Goal: Transaction & Acquisition: Purchase product/service

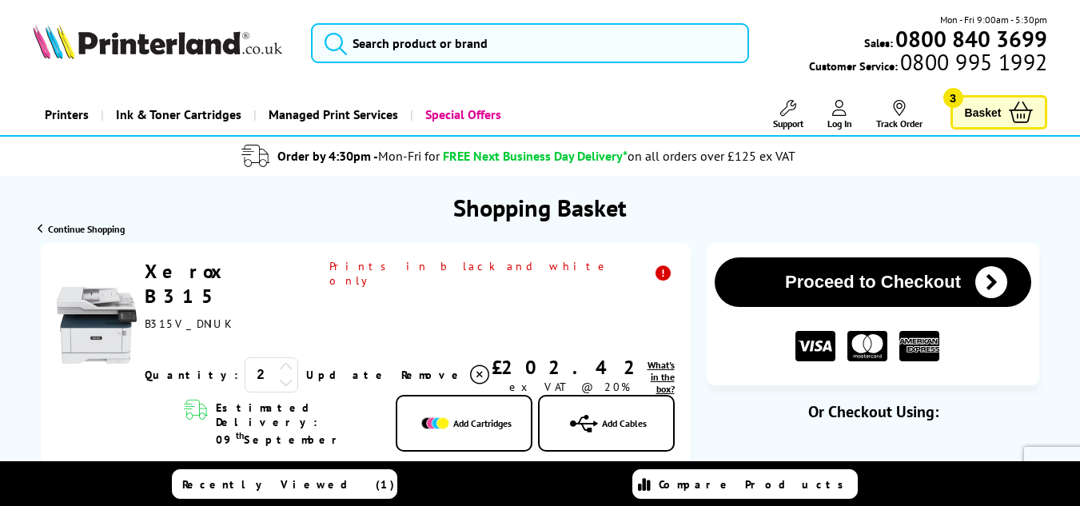
click at [279, 375] on icon at bounding box center [286, 382] width 14 height 14
click at [454, 417] on span "Add Cartridges" at bounding box center [482, 423] width 58 height 12
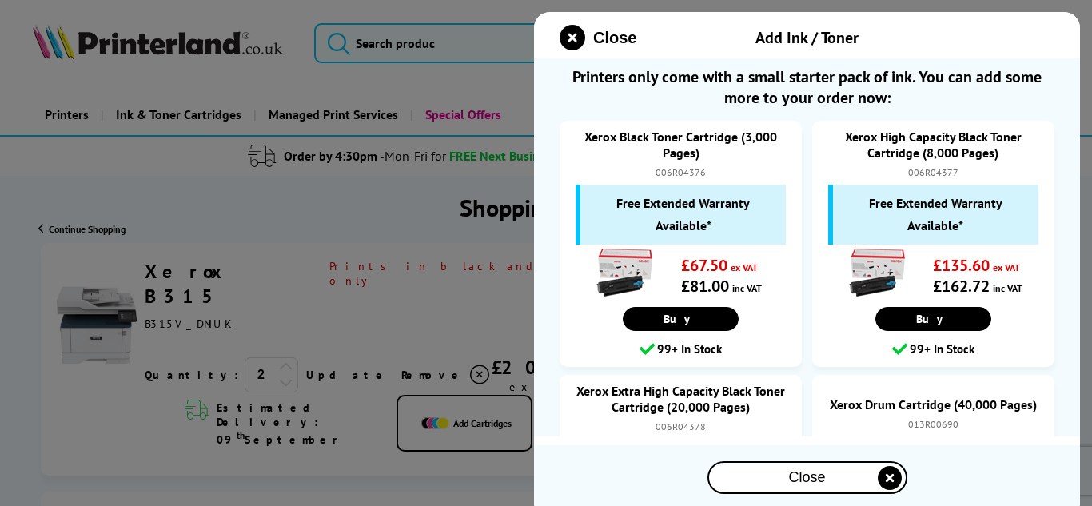
click at [420, 312] on div at bounding box center [546, 253] width 1092 height 506
click at [567, 30] on icon "close modal" at bounding box center [573, 38] width 26 height 26
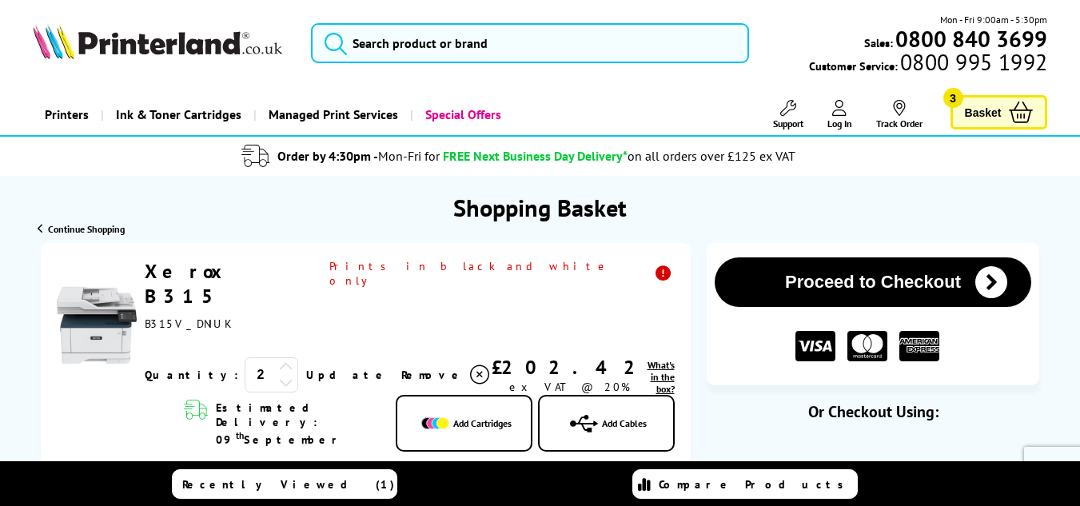
click at [1021, 122] on icon at bounding box center [1021, 113] width 24 height 22
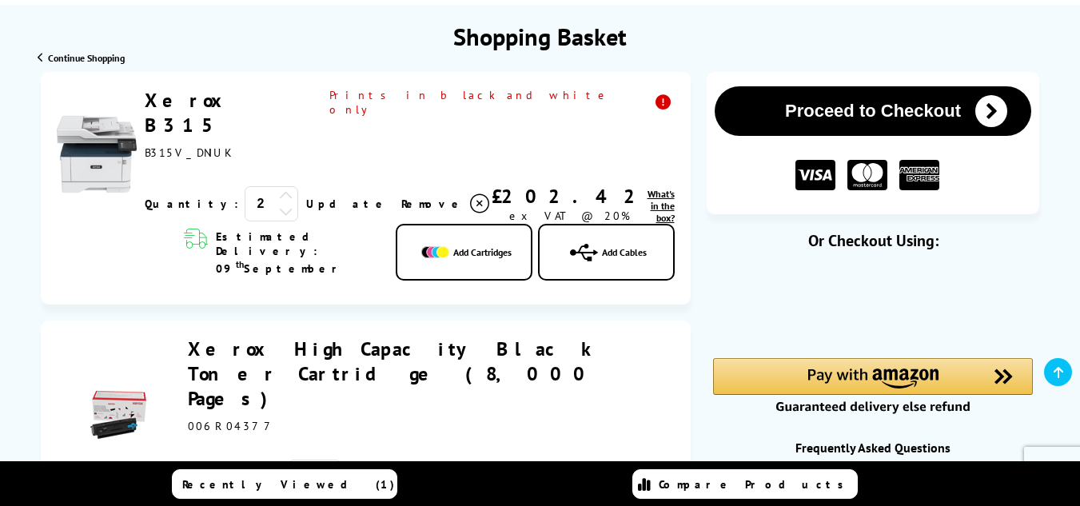
scroll to position [167, 0]
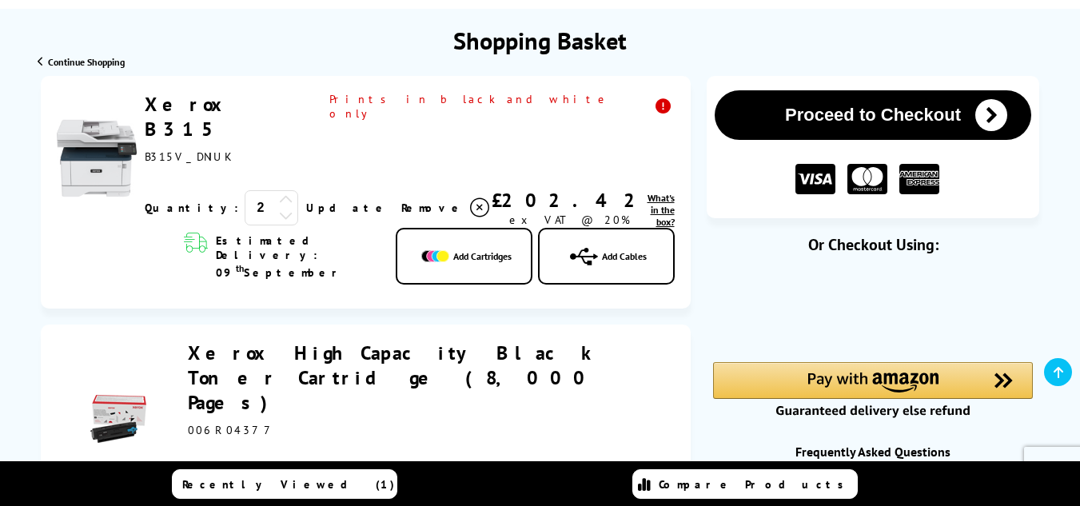
click at [279, 208] on icon at bounding box center [286, 215] width 14 height 14
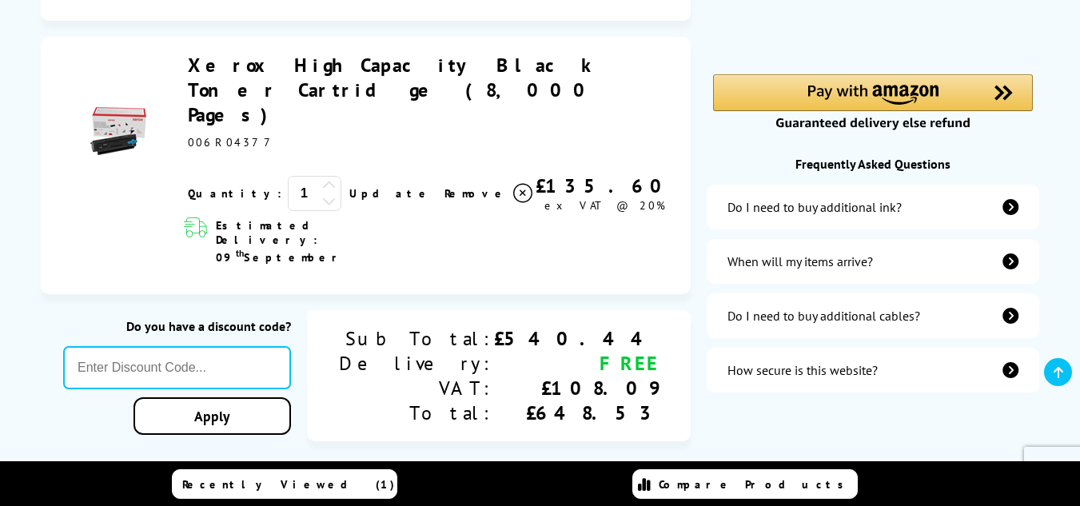
scroll to position [571, 0]
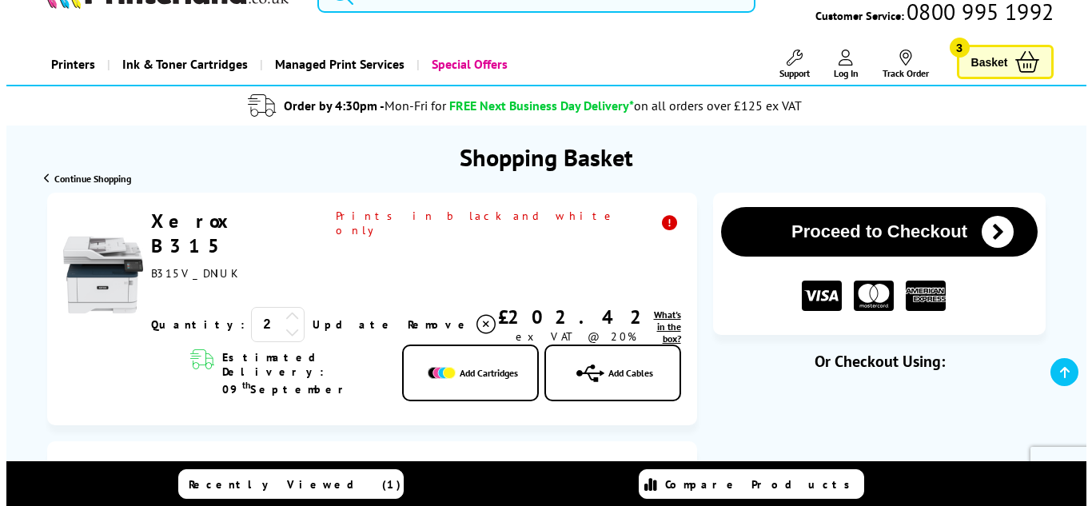
scroll to position [184, 0]
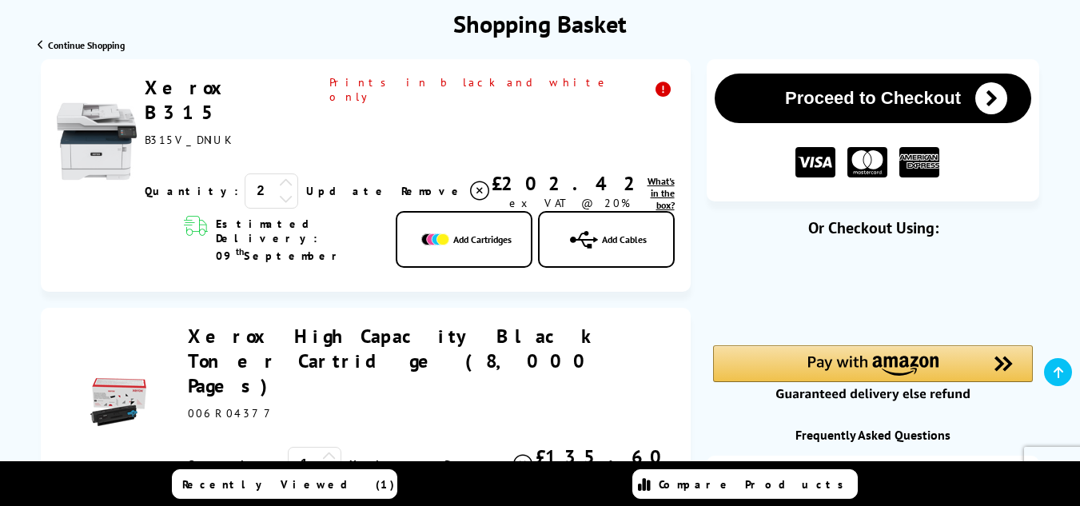
click at [647, 175] on span "What's in the box?" at bounding box center [660, 193] width 27 height 36
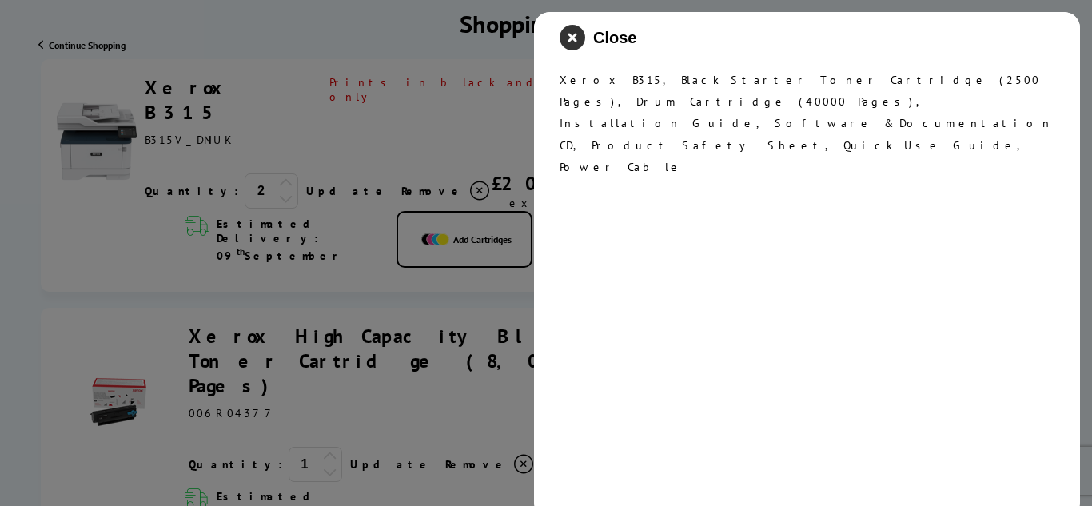
click at [570, 26] on icon "close modal" at bounding box center [573, 38] width 26 height 26
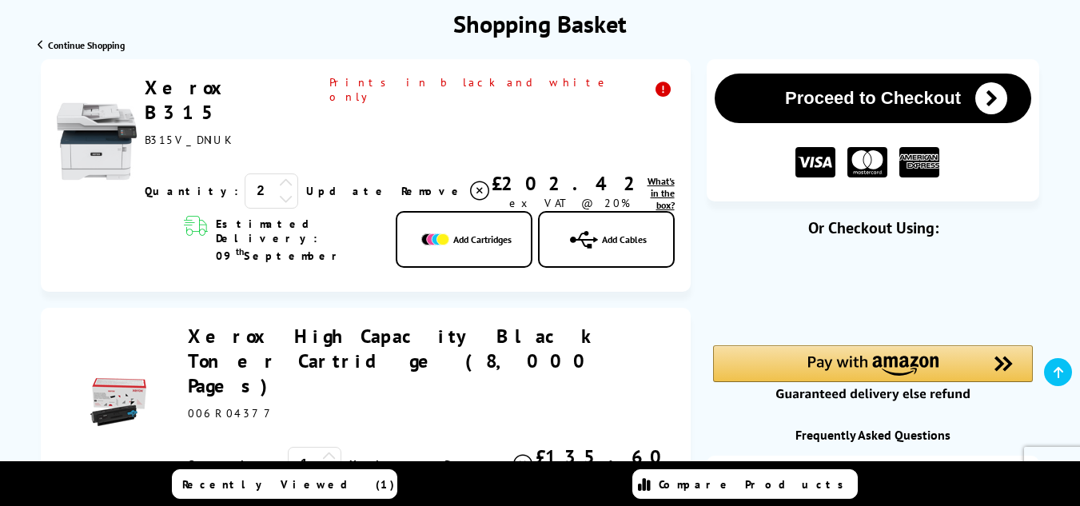
click at [570, 229] on icon at bounding box center [584, 240] width 28 height 22
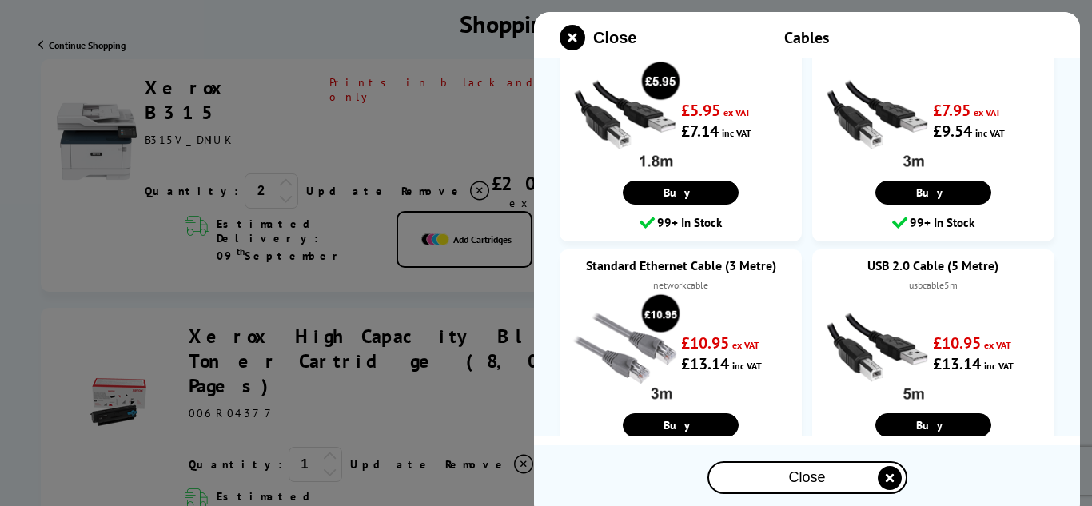
scroll to position [123, 0]
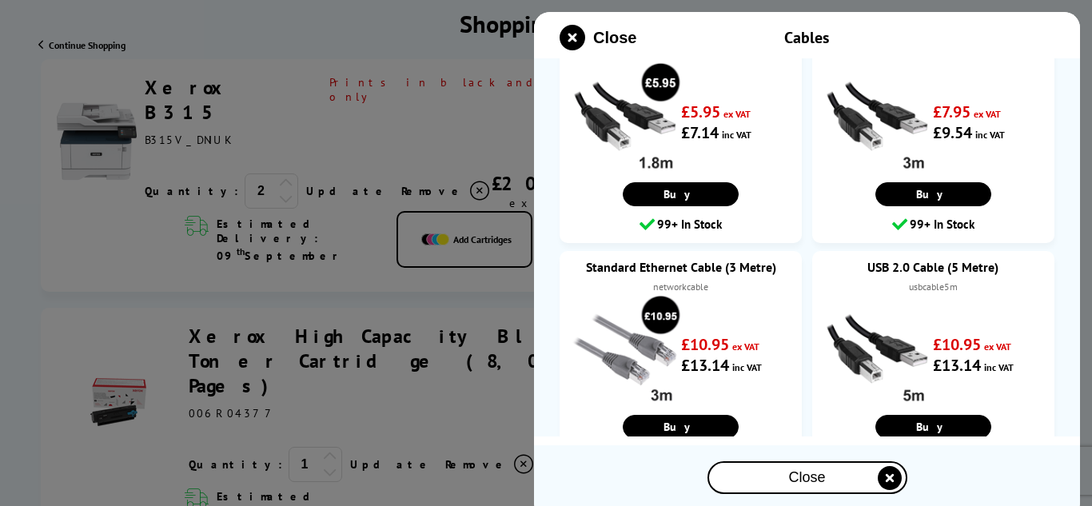
drag, startPoint x: 1084, startPoint y: 179, endPoint x: 1075, endPoint y: 81, distance: 98.7
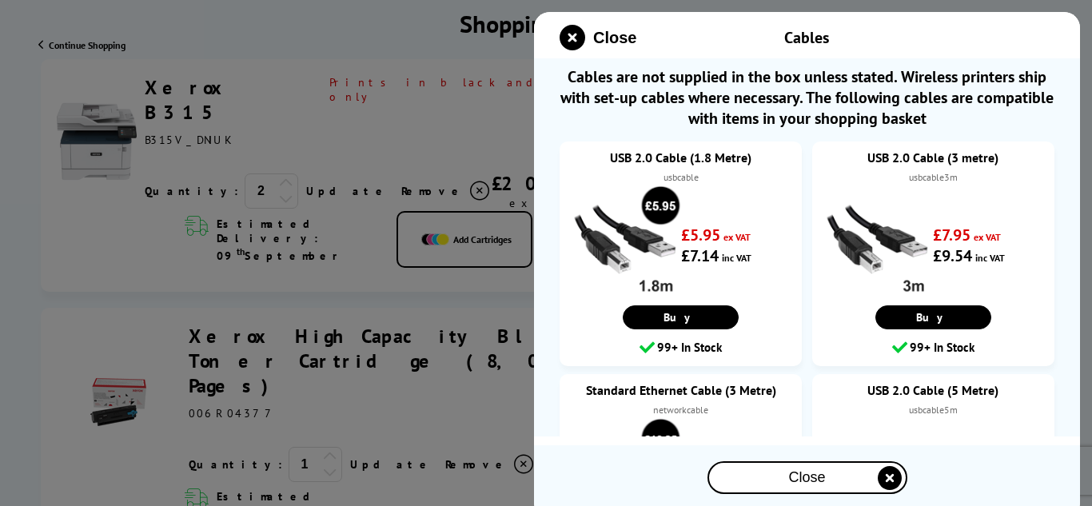
click at [1019, 175] on div "usbcable3m" at bounding box center [933, 177] width 210 height 16
click at [667, 324] on link "Buy" at bounding box center [681, 317] width 116 height 24
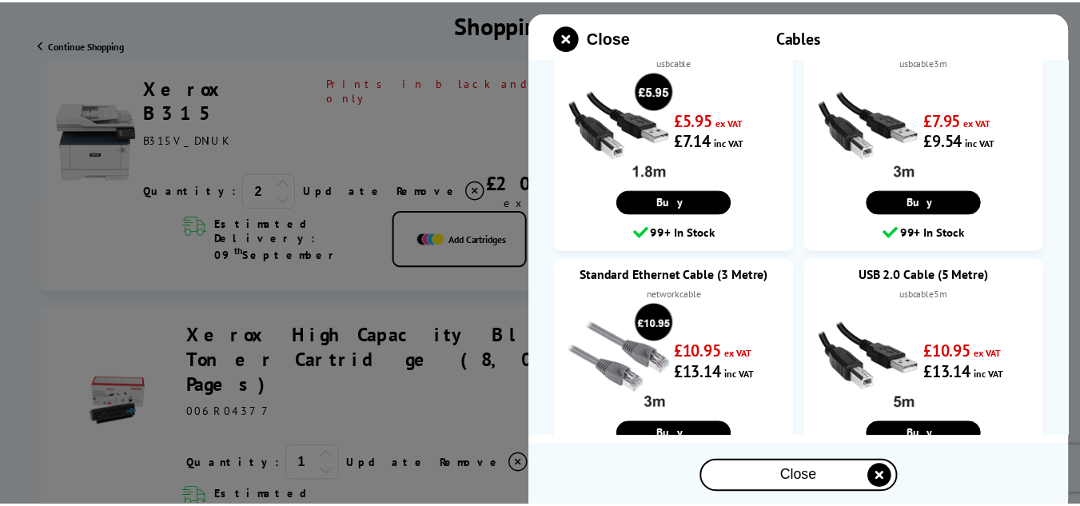
scroll to position [201, 0]
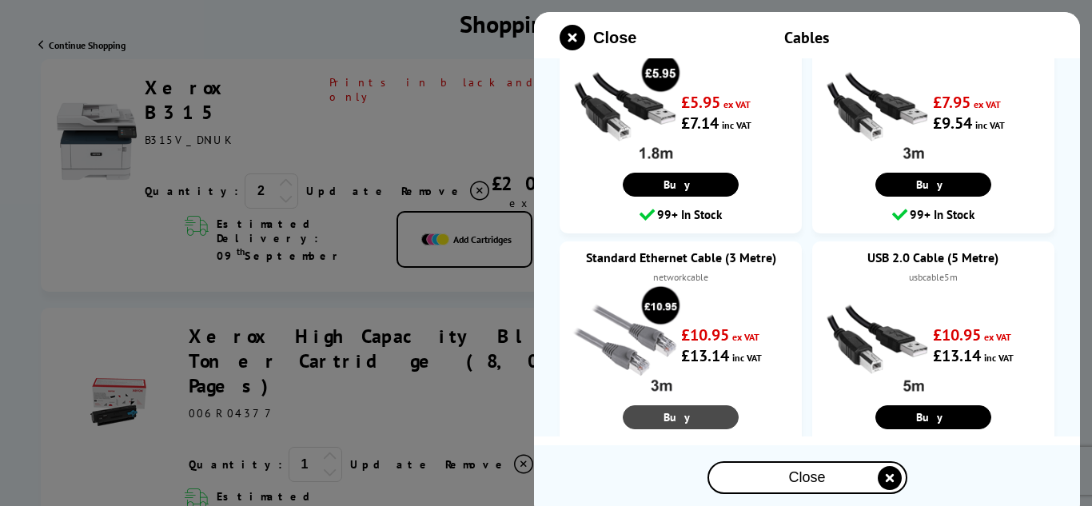
click at [683, 414] on link "Buy" at bounding box center [681, 417] width 116 height 24
click at [571, 29] on icon "close modal" at bounding box center [573, 38] width 26 height 26
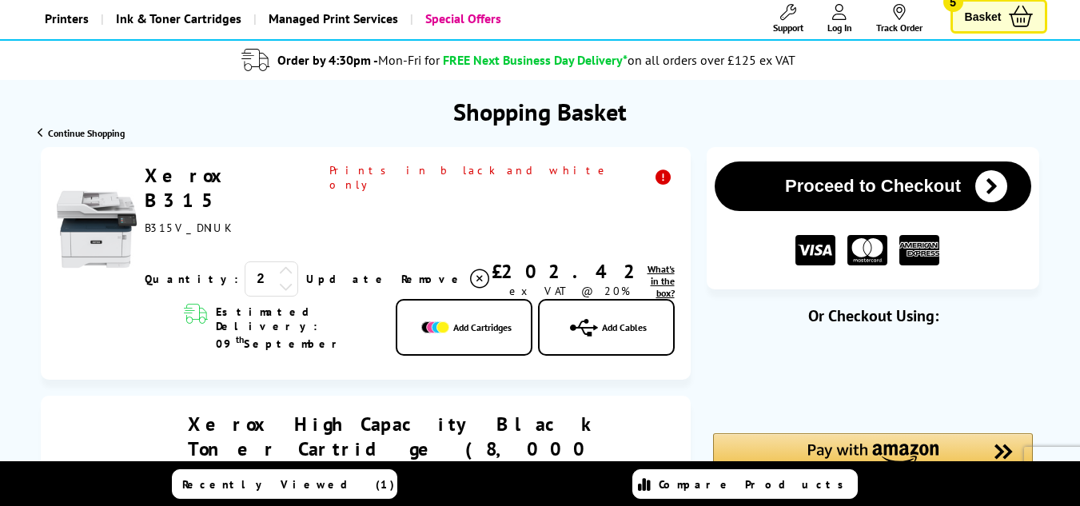
scroll to position [0, 0]
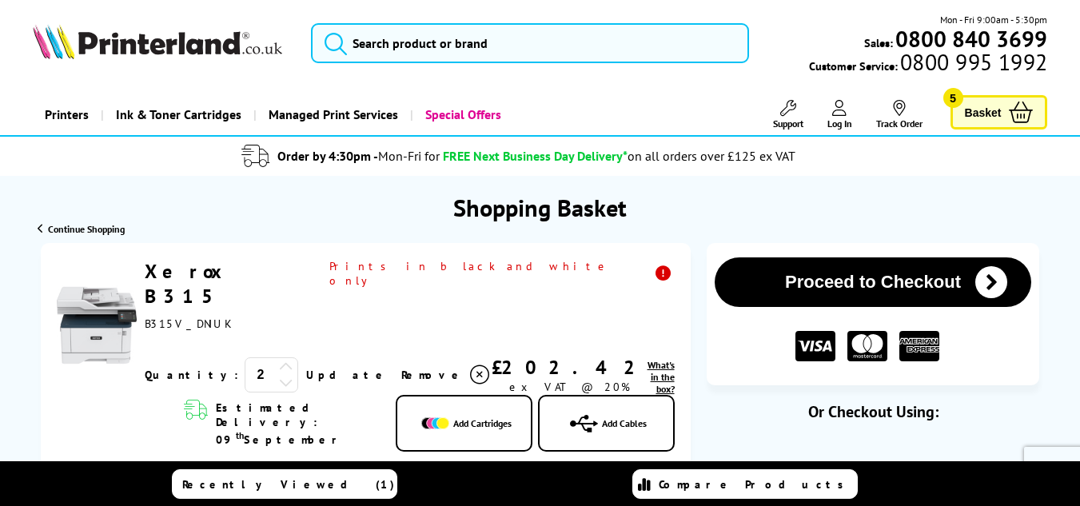
click at [282, 375] on icon at bounding box center [286, 382] width 14 height 14
click at [314, 368] on link "Update" at bounding box center [347, 375] width 82 height 14
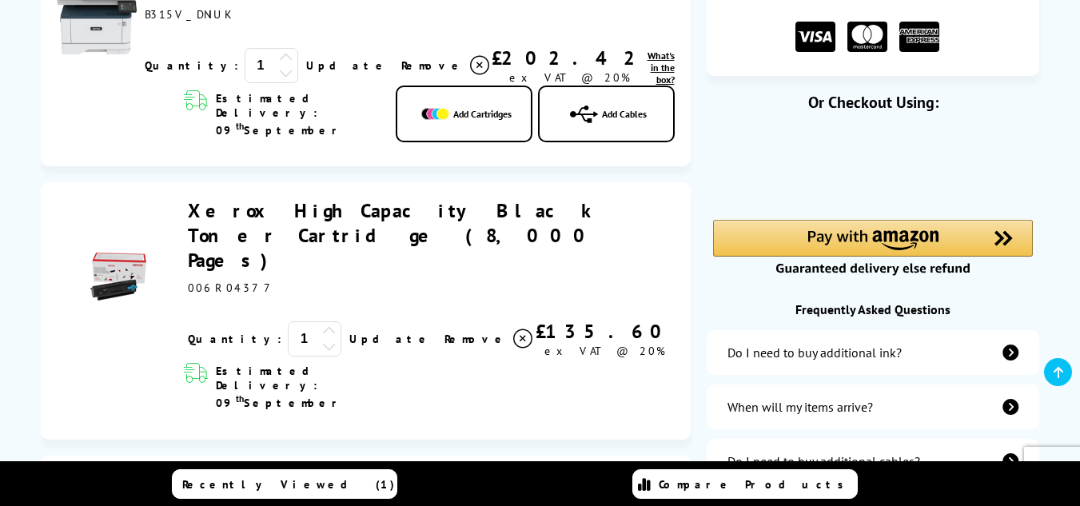
scroll to position [39, 0]
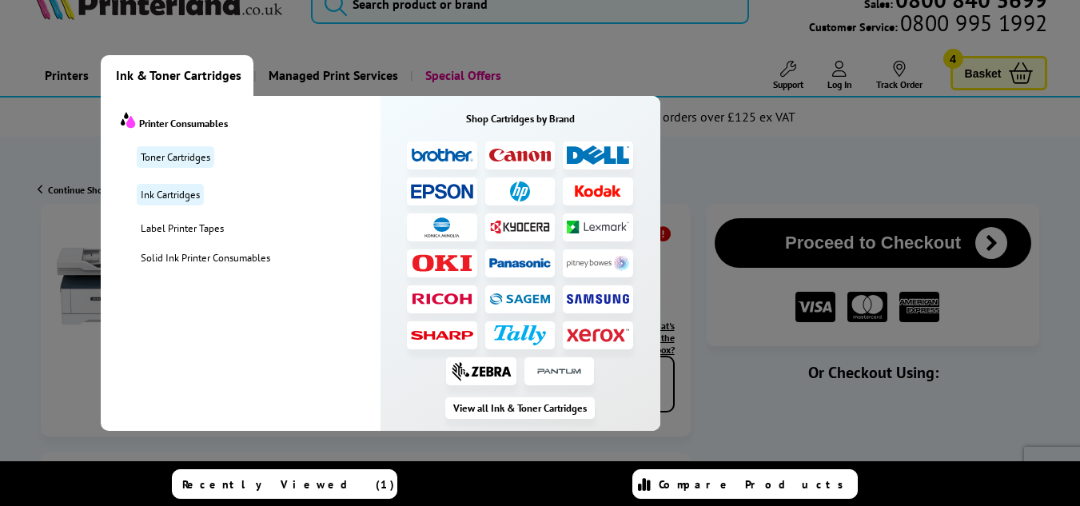
click at [167, 82] on span "Ink & Toner Cartridges" at bounding box center [178, 75] width 125 height 41
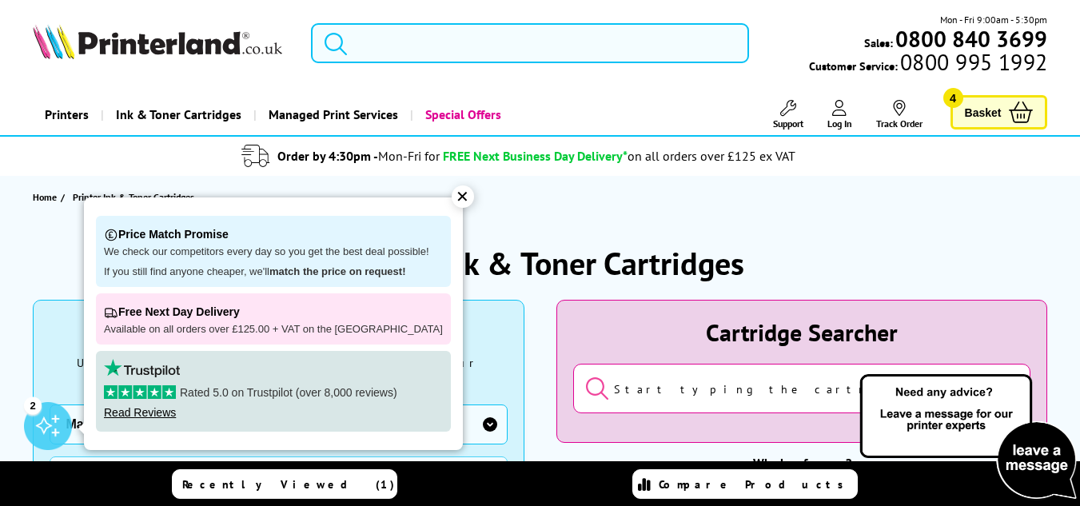
click at [452, 187] on div "✕" at bounding box center [463, 196] width 22 height 22
